Goal: Information Seeking & Learning: Learn about a topic

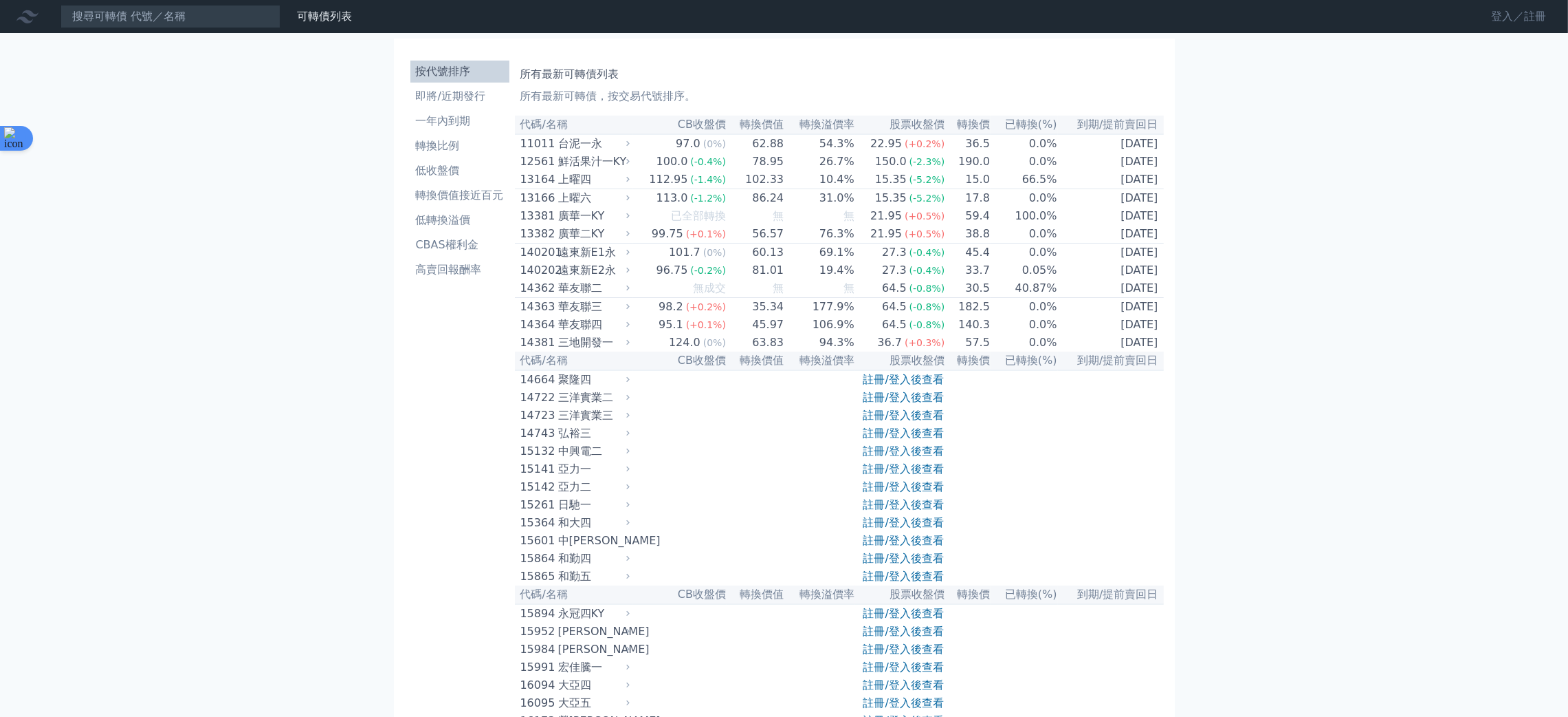
click at [1519, 12] on link "登入／註冊" at bounding box center [1519, 16] width 77 height 22
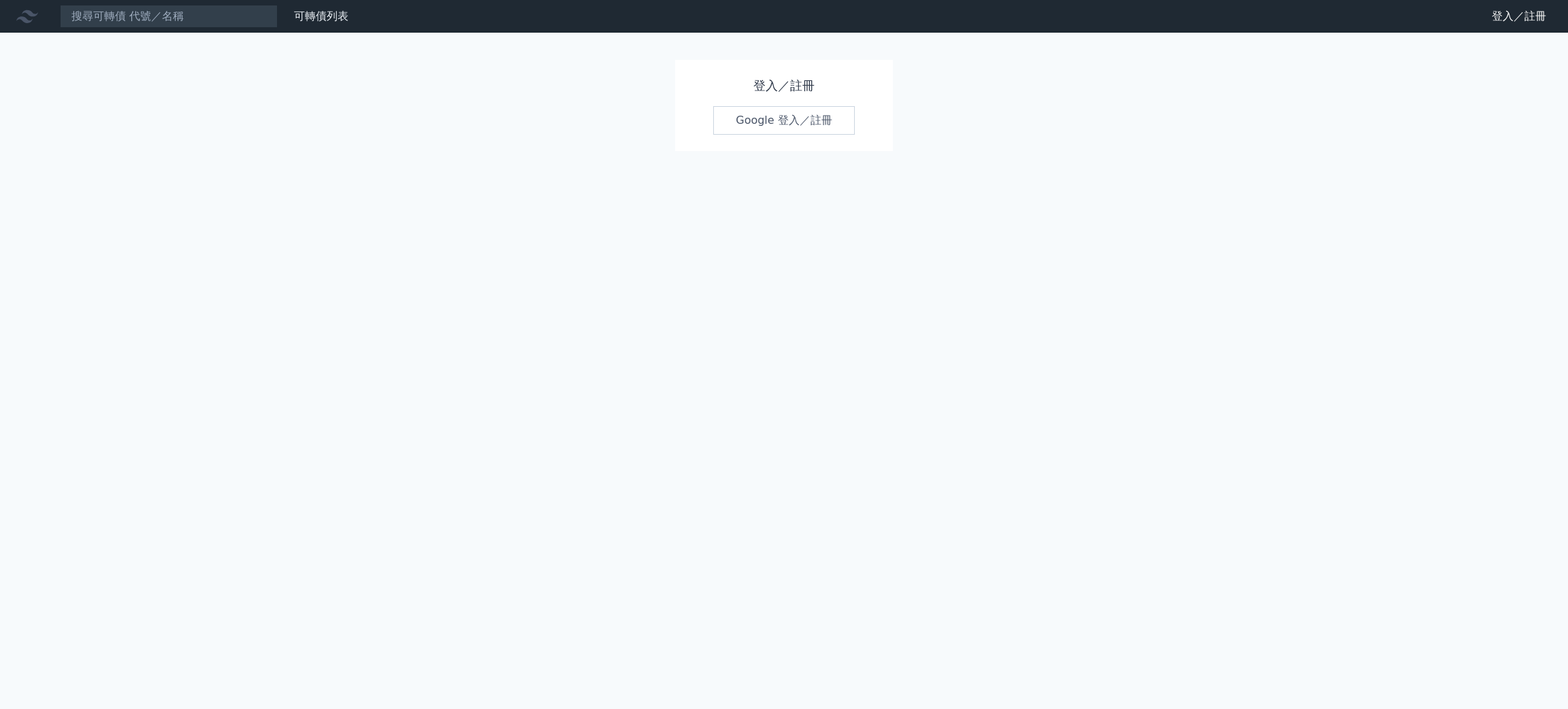
click at [765, 129] on link "Google 登入／註冊" at bounding box center [784, 120] width 141 height 29
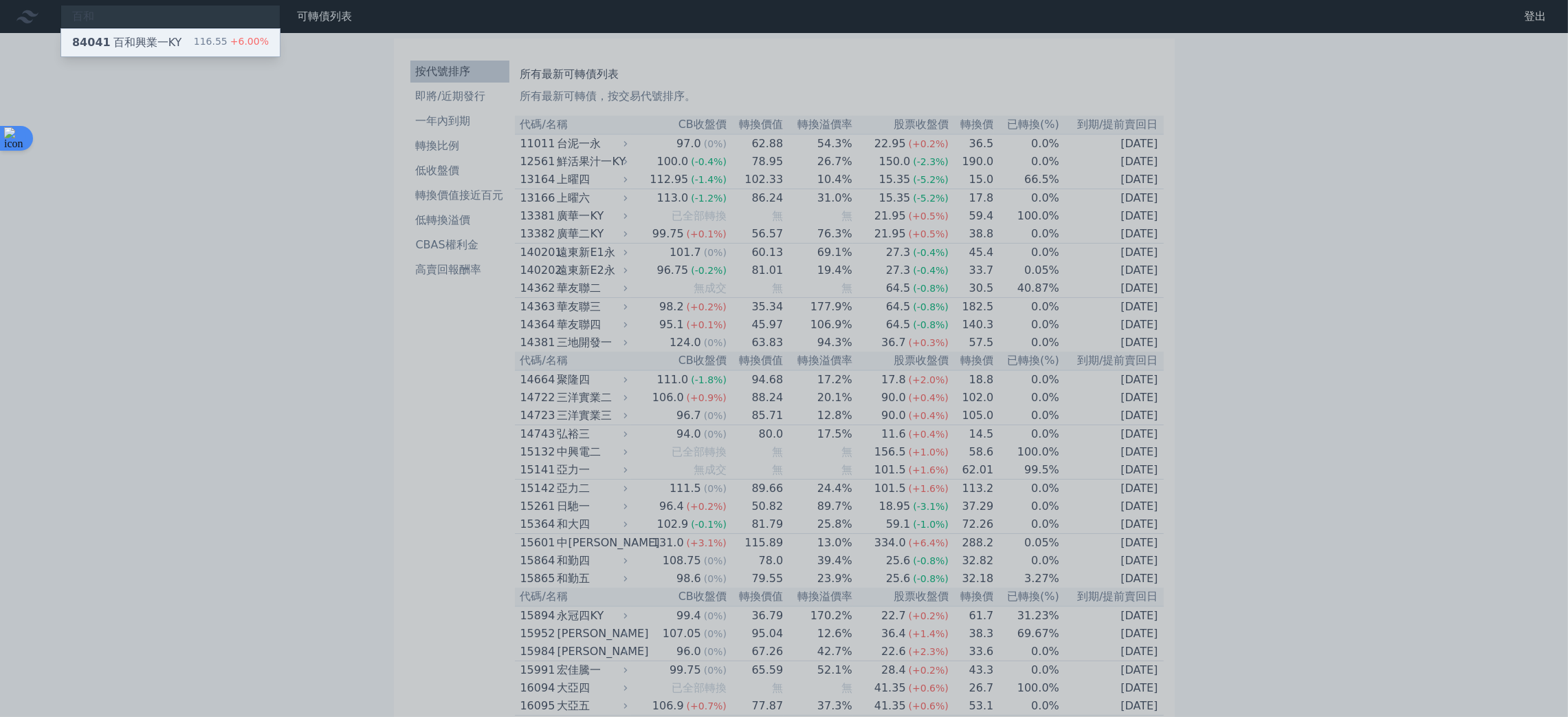
type input "百和"
click at [194, 52] on div "84041 百和興業一KY 116.55 +6.00%" at bounding box center [170, 42] width 218 height 28
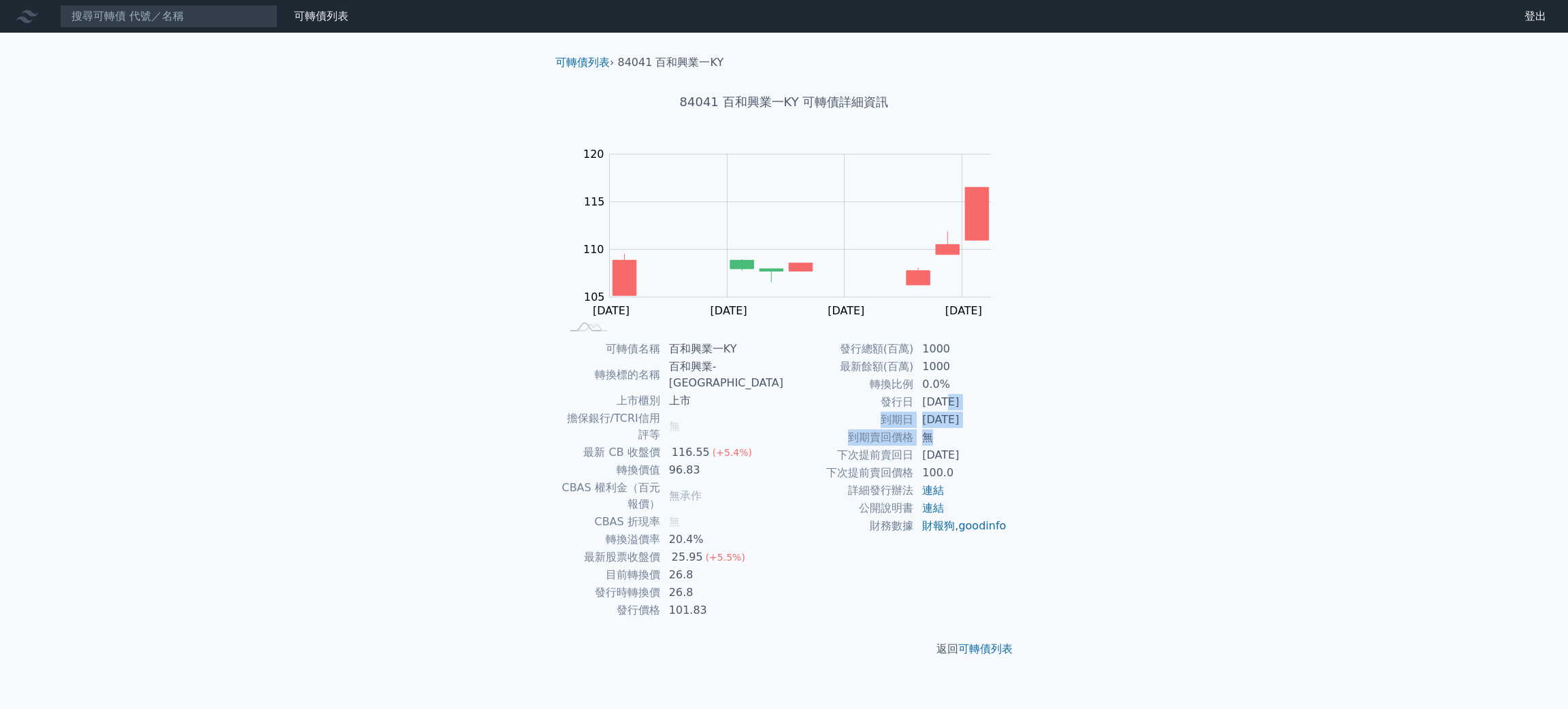
drag, startPoint x: 948, startPoint y: 408, endPoint x: 952, endPoint y: 432, distance: 24.3
click at [952, 432] on tbody "發行總額(百萬) 1000 最新餘額(百萬) 1000 轉換比例 0.0% 發行日 [DATE] 到期日 [DATE] 到期賣回價格 無 下次提前賣回日 [D…" at bounding box center [895, 437] width 223 height 194
click at [952, 432] on td "無" at bounding box center [960, 437] width 93 height 17
drag, startPoint x: 722, startPoint y: 104, endPoint x: 801, endPoint y: 98, distance: 79.2
click at [801, 98] on h1 "84041 百和興業一KY 可轉債詳細資訊" at bounding box center [783, 101] width 479 height 19
